Goal: Task Accomplishment & Management: Manage account settings

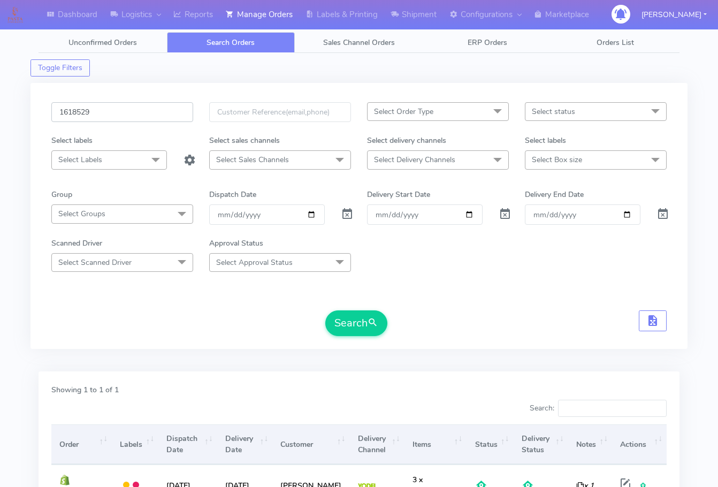
click at [107, 120] on input "1618529" at bounding box center [122, 112] width 142 height 20
paste input "2185"
click at [343, 313] on button "Search" at bounding box center [356, 323] width 62 height 26
click at [119, 116] on input "1621859" at bounding box center [122, 112] width 142 height 20
paste input "2"
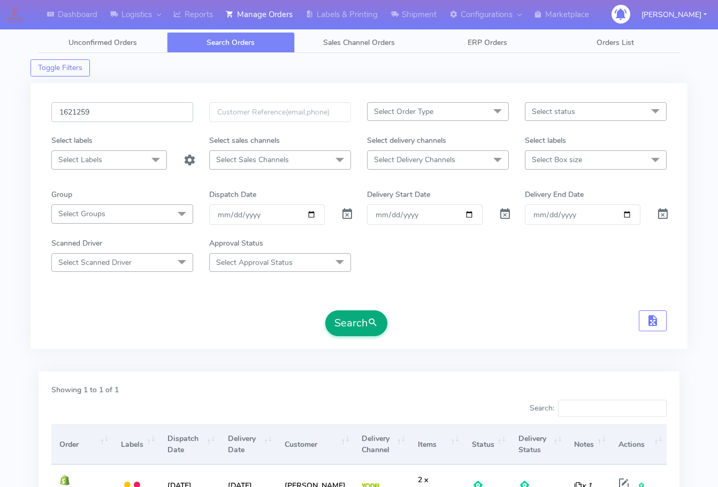
type input "1621259"
click at [343, 317] on button "Search" at bounding box center [356, 323] width 62 height 26
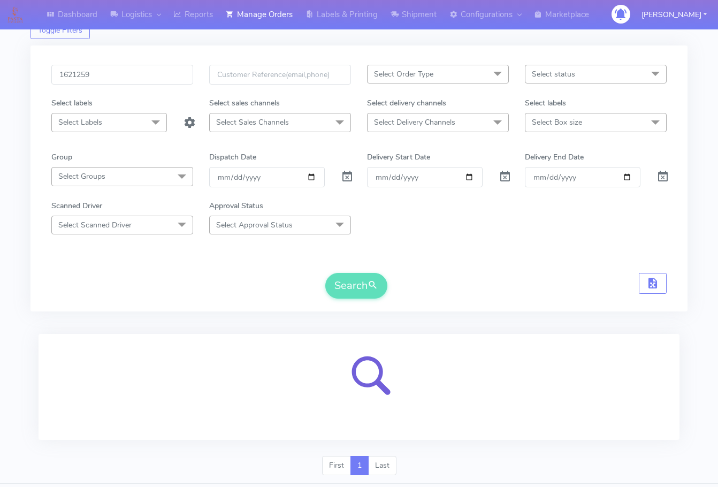
scroll to position [66, 0]
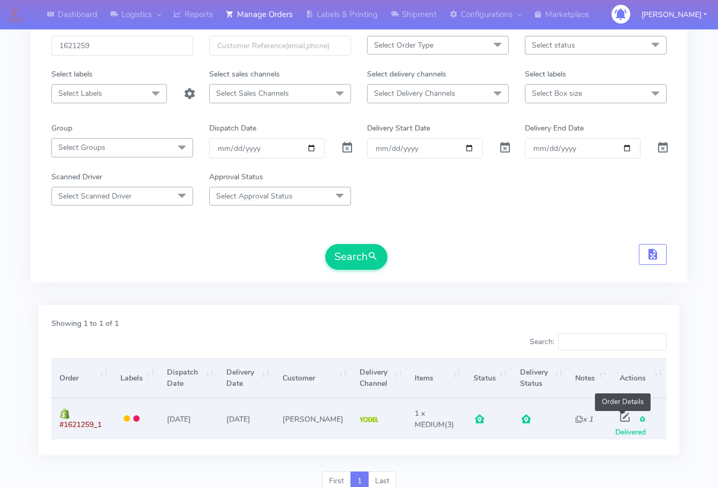
click at [625, 415] on span at bounding box center [624, 419] width 19 height 10
select select "5"
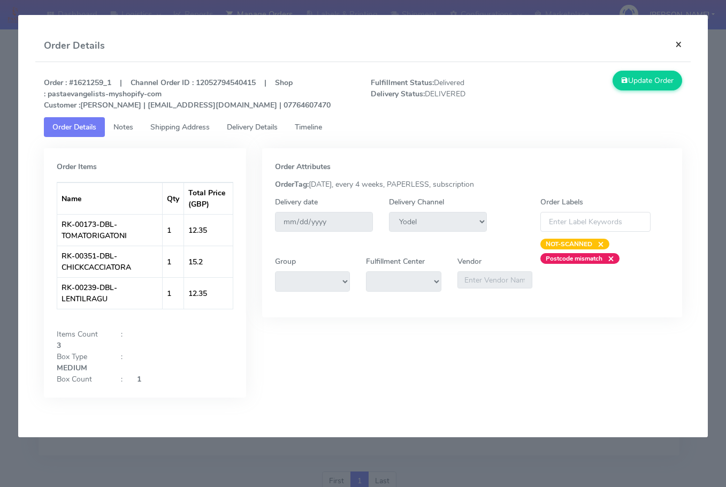
click at [684, 44] on button "×" at bounding box center [678, 44] width 24 height 28
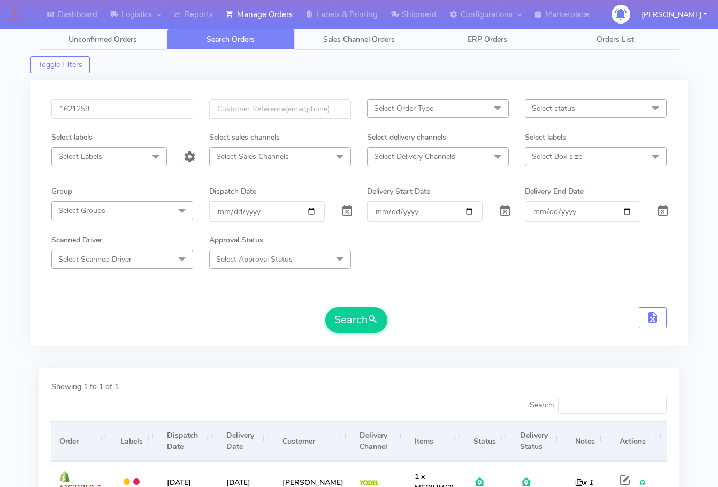
scroll to position [0, 0]
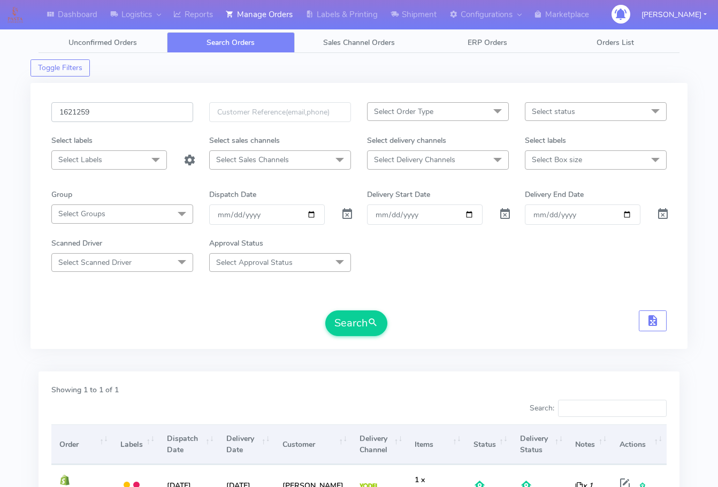
click at [137, 120] on input "1621259" at bounding box center [122, 112] width 142 height 20
paste input "19403"
click at [336, 326] on button "Search" at bounding box center [356, 323] width 62 height 26
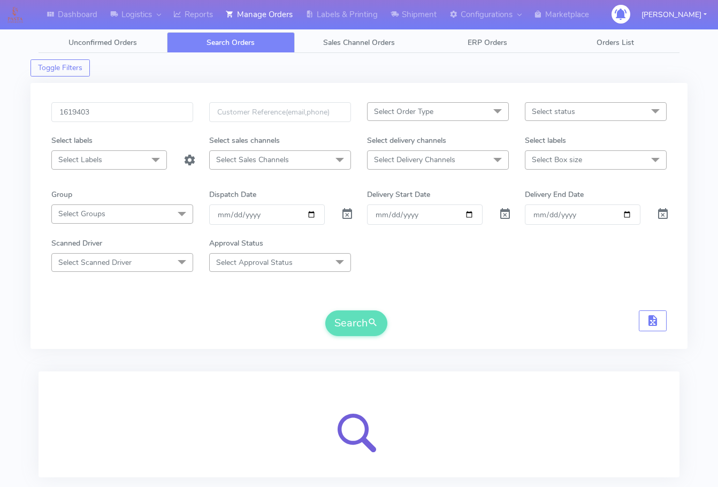
scroll to position [66, 0]
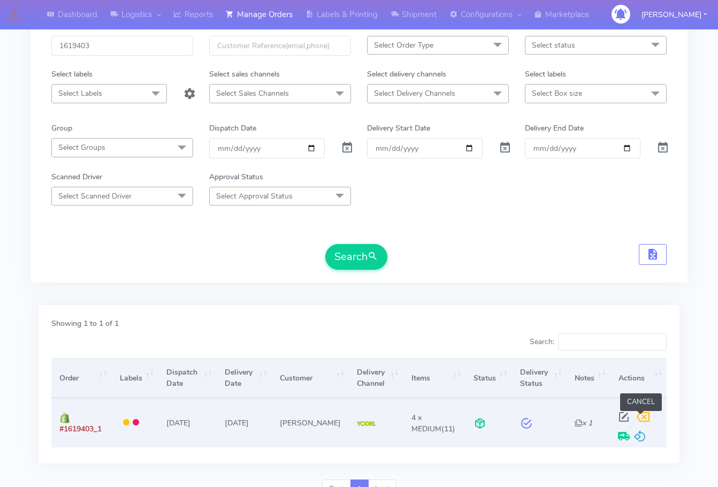
click at [641, 419] on span at bounding box center [642, 419] width 19 height 10
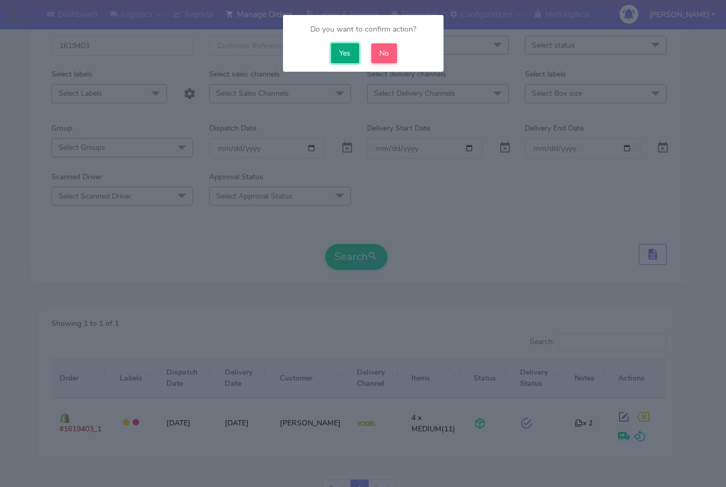
click at [346, 57] on button "Yes" at bounding box center [345, 53] width 28 height 20
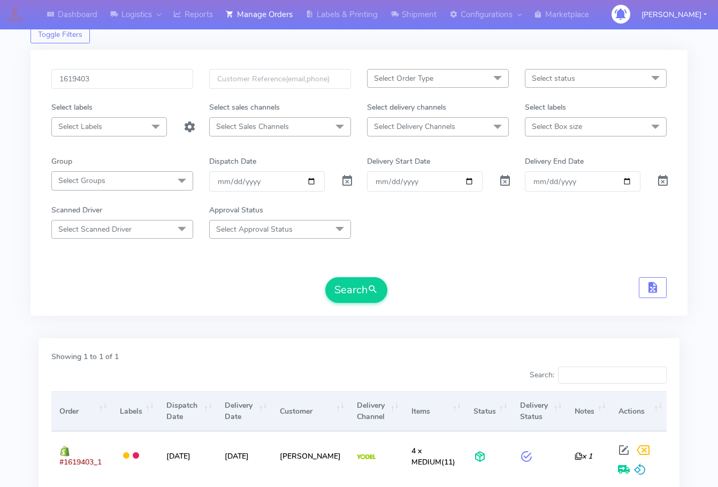
scroll to position [0, 0]
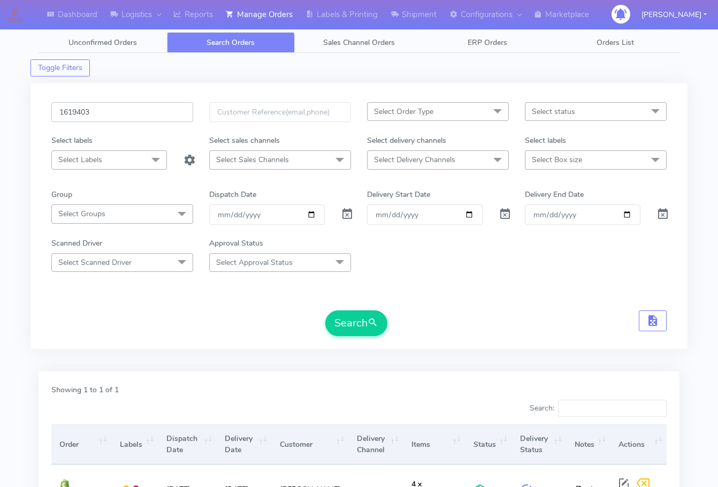
click at [135, 106] on input "1619403" at bounding box center [122, 112] width 142 height 20
paste input "565"
type input "1619565"
click at [352, 327] on button "Search" at bounding box center [356, 323] width 62 height 26
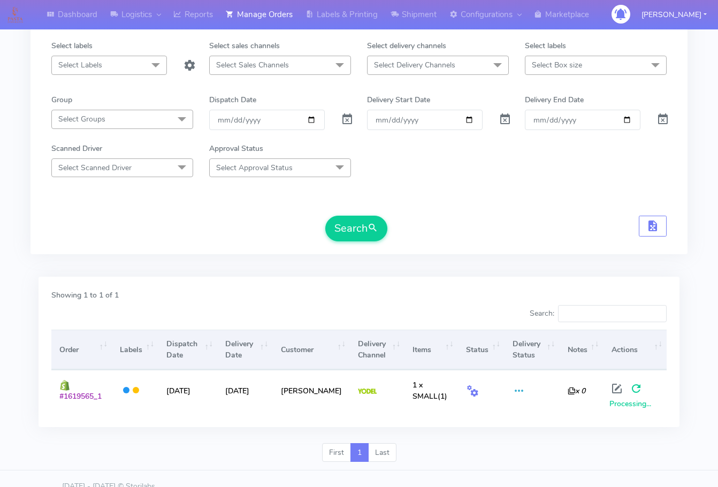
scroll to position [110, 0]
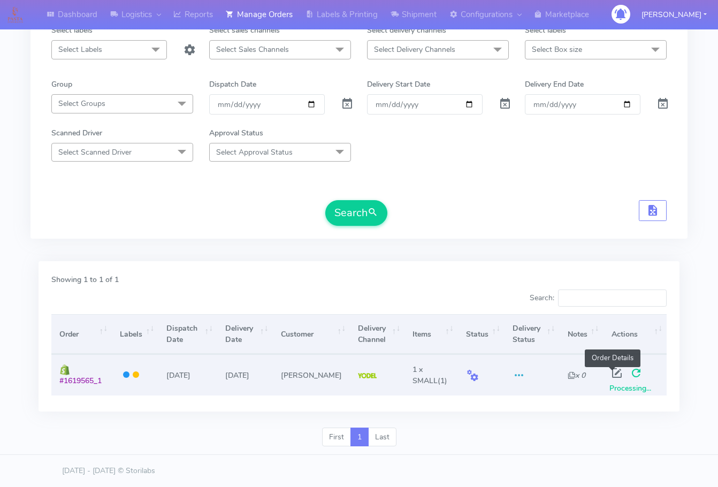
click at [611, 371] on span at bounding box center [616, 375] width 19 height 10
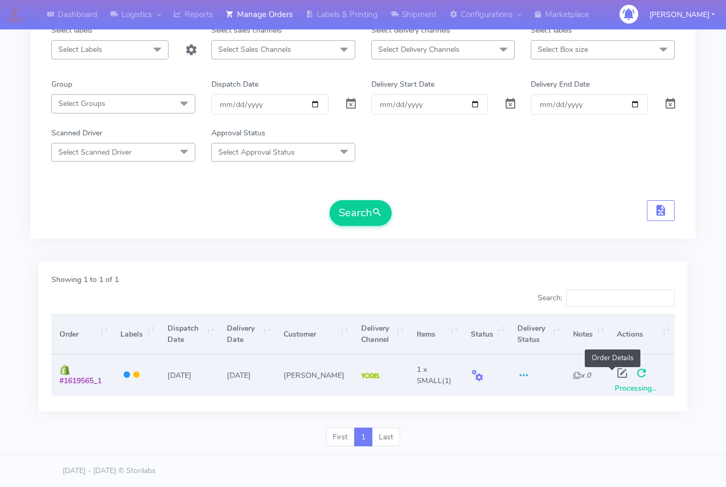
select select "5"
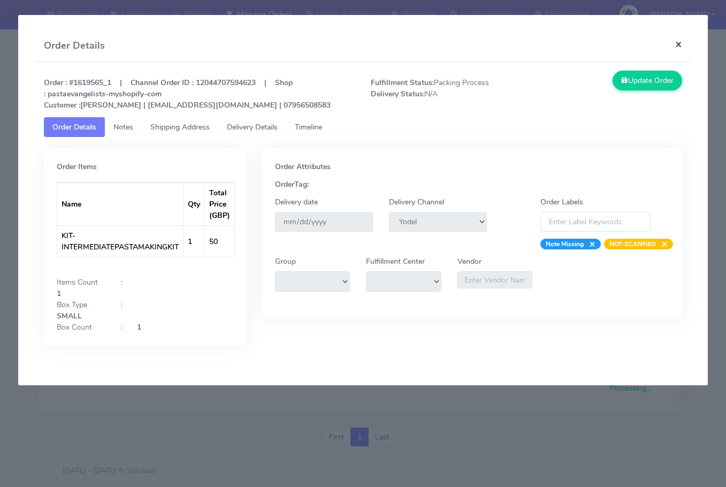
drag, startPoint x: 673, startPoint y: 43, endPoint x: 638, endPoint y: 197, distance: 158.6
click at [674, 43] on button "×" at bounding box center [678, 44] width 24 height 28
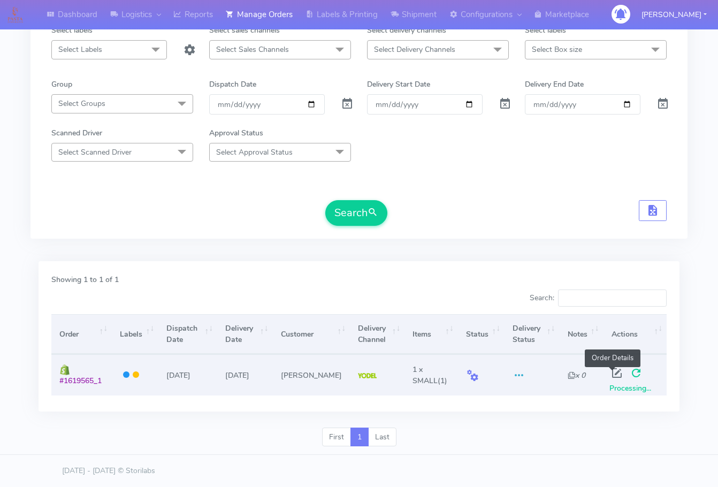
click at [615, 374] on span at bounding box center [616, 375] width 19 height 10
select select "5"
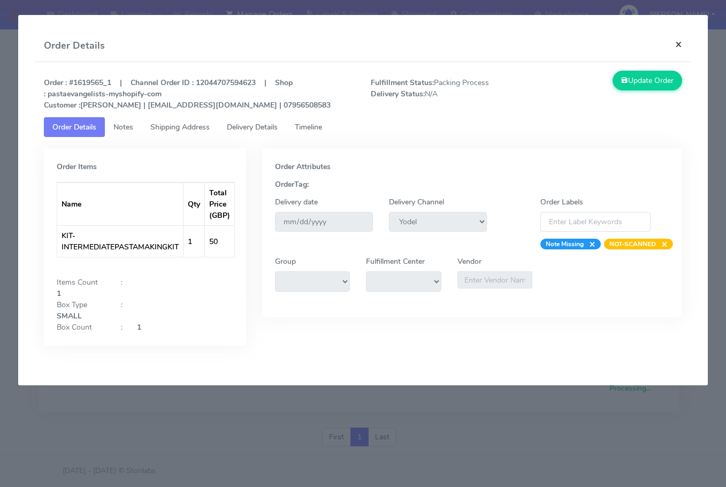
click at [675, 47] on button "×" at bounding box center [678, 44] width 24 height 28
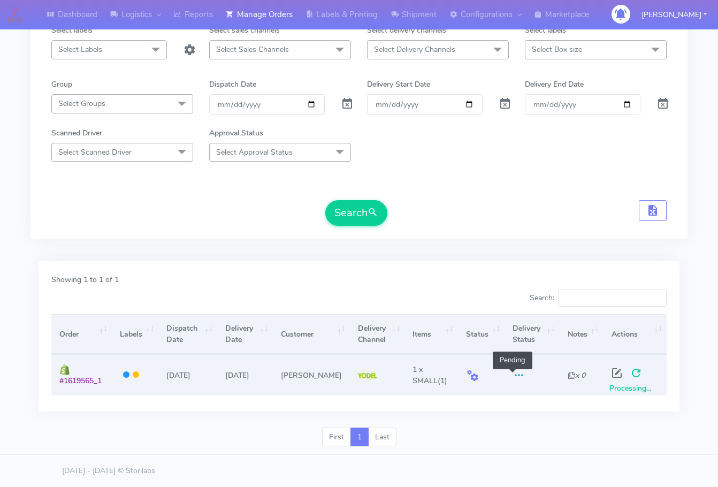
click at [512, 372] on span at bounding box center [518, 377] width 13 height 10
click at [467, 375] on span at bounding box center [472, 377] width 13 height 10
click at [633, 375] on span at bounding box center [635, 375] width 19 height 10
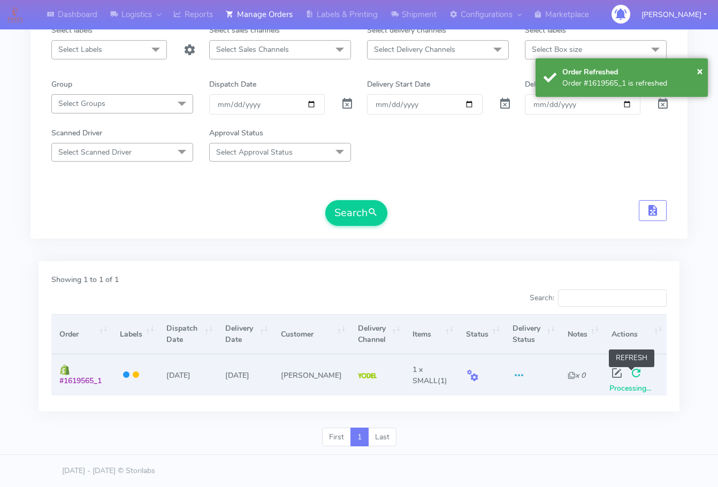
click at [633, 375] on span at bounding box center [635, 375] width 19 height 10
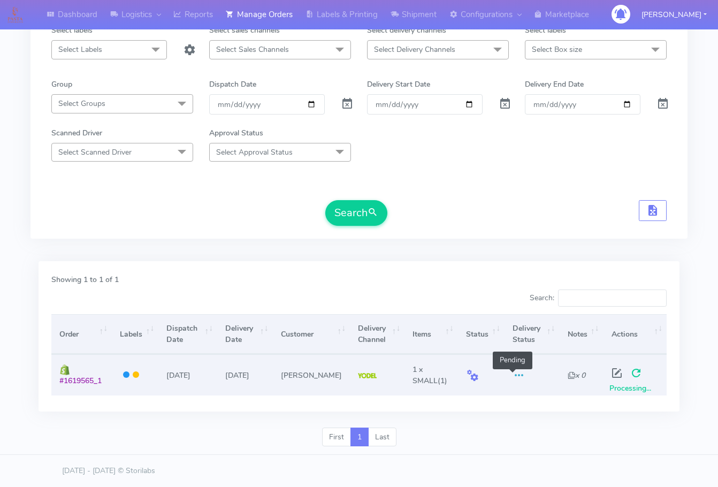
click at [513, 372] on span at bounding box center [518, 377] width 13 height 10
click at [513, 373] on span at bounding box center [518, 377] width 13 height 10
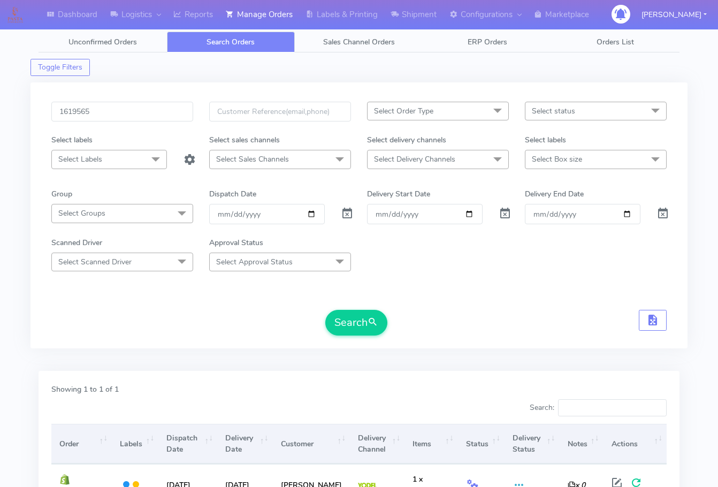
scroll to position [0, 0]
click at [118, 109] on input "1619565" at bounding box center [122, 112] width 142 height 20
paste input "847"
type input "1618475"
click at [356, 318] on button "Search" at bounding box center [356, 323] width 62 height 26
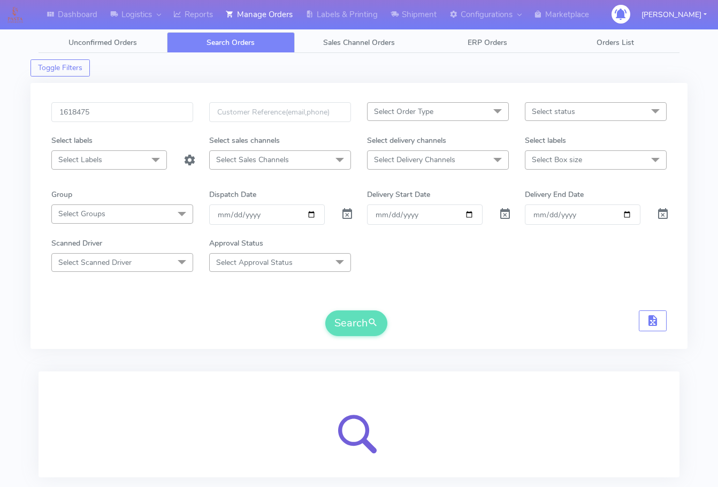
click at [55, 349] on div "1618475 Select Order Type Select All MEALS ATAVI One Off Pasta Club Gift Kit Ev…" at bounding box center [358, 216] width 657 height 266
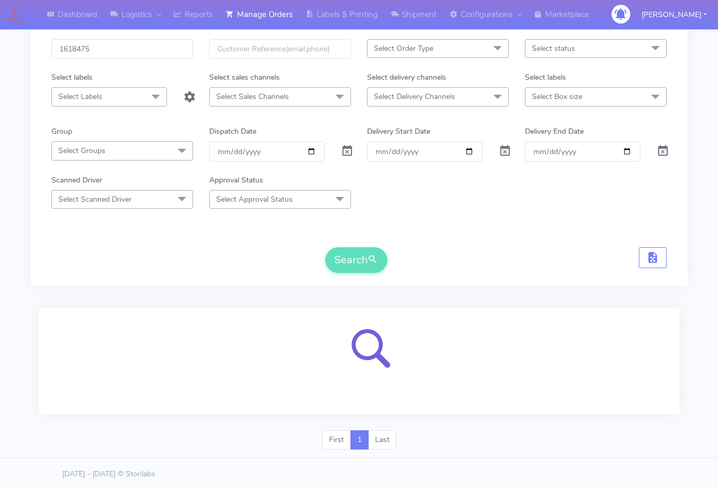
scroll to position [66, 0]
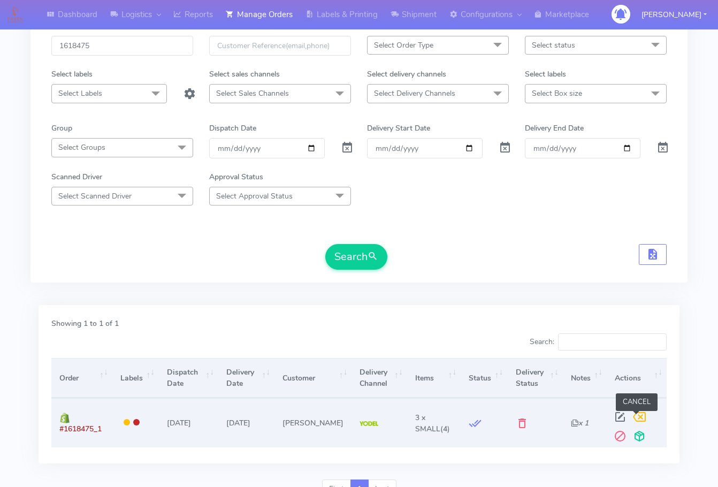
click at [641, 421] on span at bounding box center [639, 419] width 19 height 10
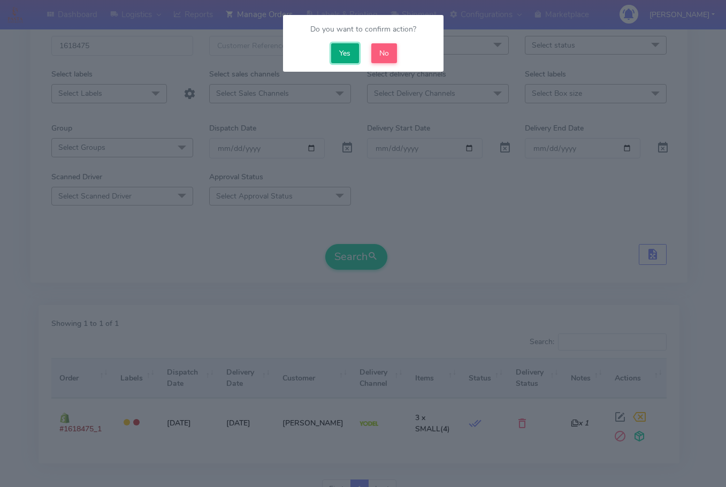
click at [345, 55] on button "Yes" at bounding box center [345, 53] width 28 height 20
